Goal: Transaction & Acquisition: Subscribe to service/newsletter

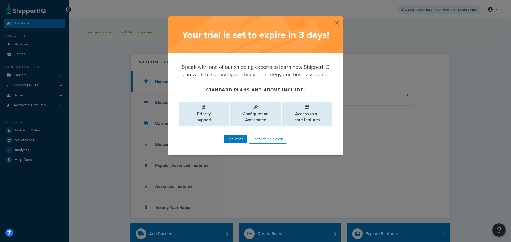
click at [342, 18] on button "button" at bounding box center [342, 16] width 1 height 1
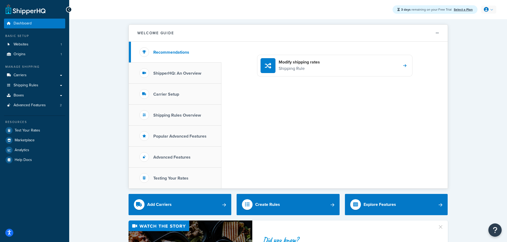
click at [491, 10] on link at bounding box center [488, 10] width 15 height 8
click at [470, 20] on span "My Profile" at bounding box center [465, 20] width 15 height 5
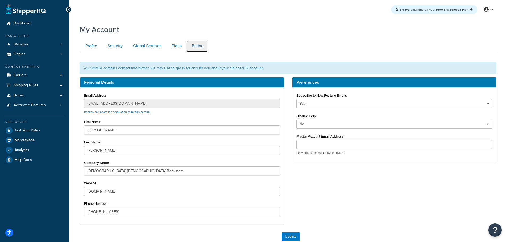
click at [198, 48] on link "Billing" at bounding box center [197, 46] width 22 height 12
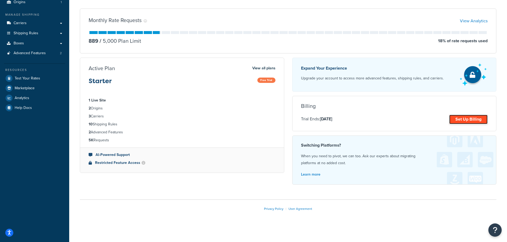
click at [460, 119] on link "Set Up Billing" at bounding box center [468, 119] width 38 height 9
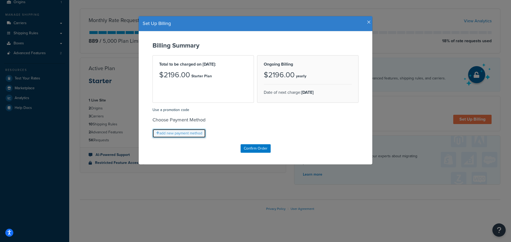
click at [181, 132] on link "add new payment method" at bounding box center [178, 133] width 53 height 9
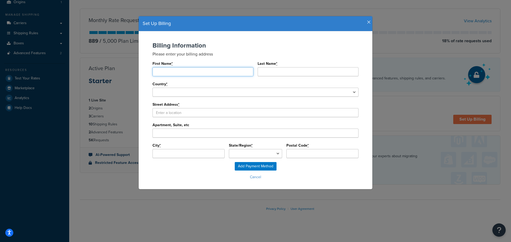
click at [172, 72] on input "First Name *" at bounding box center [202, 71] width 101 height 9
type input "[PERSON_NAME]"
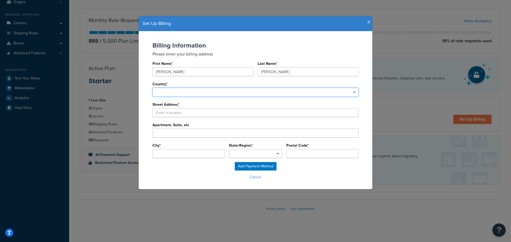
select select "1000"
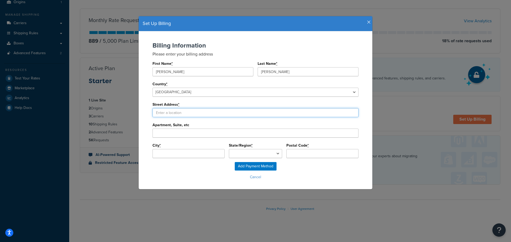
type input "1440 Finley Drive"
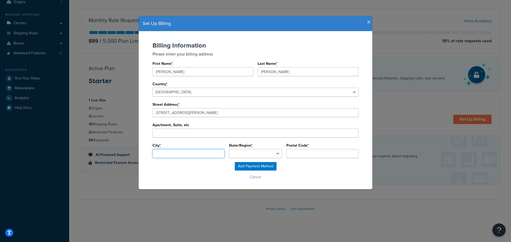
type input "Pensacola"
type input "32514"
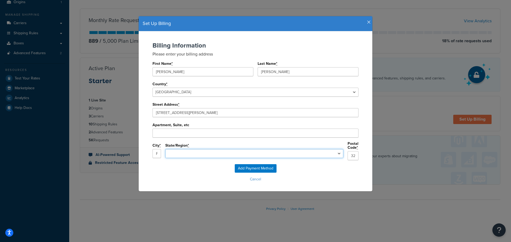
select select "FL"
drag, startPoint x: 186, startPoint y: 69, endPoint x: 175, endPoint y: 72, distance: 11.1
click at [175, 72] on input "[PERSON_NAME]" at bounding box center [202, 71] width 101 height 9
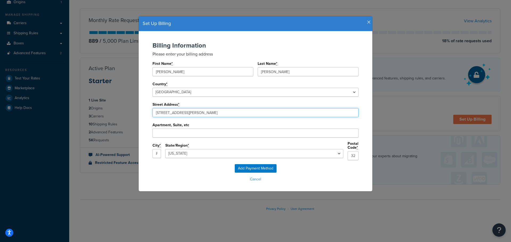
drag, startPoint x: 91, startPoint y: 114, endPoint x: 60, endPoint y: 114, distance: 31.1
click at [60, 114] on div "Set Up Billing Billing Information Please enter your billing address First Name…" at bounding box center [255, 121] width 511 height 242
type input "1130 Jojo Road"
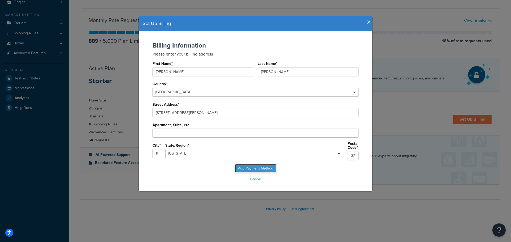
click at [257, 167] on input "Add Payment Method" at bounding box center [256, 168] width 42 height 9
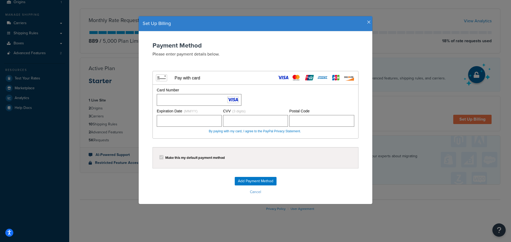
click at [339, 101] on div "Card Number" at bounding box center [254, 97] width 199 height 18
click at [252, 181] on input "Add Payment Method" at bounding box center [256, 181] width 42 height 9
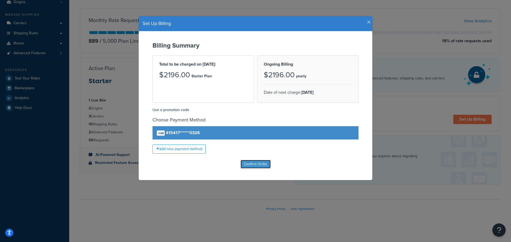
click at [248, 165] on input "Confirm Order" at bounding box center [255, 164] width 30 height 9
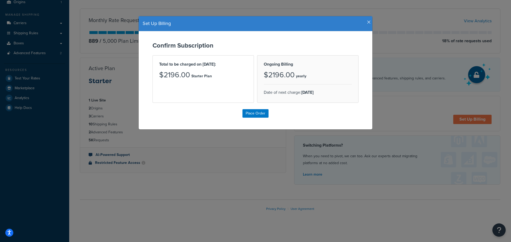
click at [210, 71] on div "$2196.00 Starter Plan" at bounding box center [203, 75] width 88 height 9
click at [302, 78] on p "yearly" at bounding box center [301, 76] width 10 height 7
click at [250, 114] on input "Place Order" at bounding box center [255, 113] width 26 height 9
type input "Place Order"
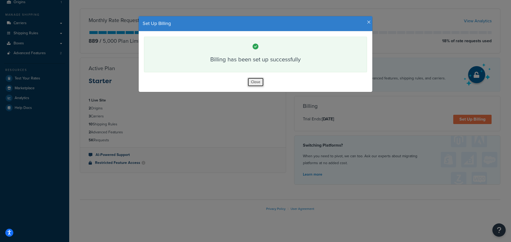
click at [252, 80] on button "Close" at bounding box center [255, 82] width 16 height 9
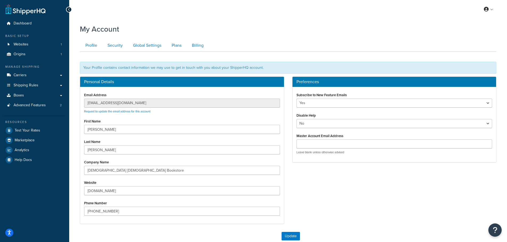
click at [185, 144] on div "Last Name [PERSON_NAME]" at bounding box center [182, 146] width 196 height 16
click at [219, 14] on div "My Profile Billing Global Settings Contact Us Logout" at bounding box center [288, 9] width 438 height 19
